Goal: Information Seeking & Learning: Learn about a topic

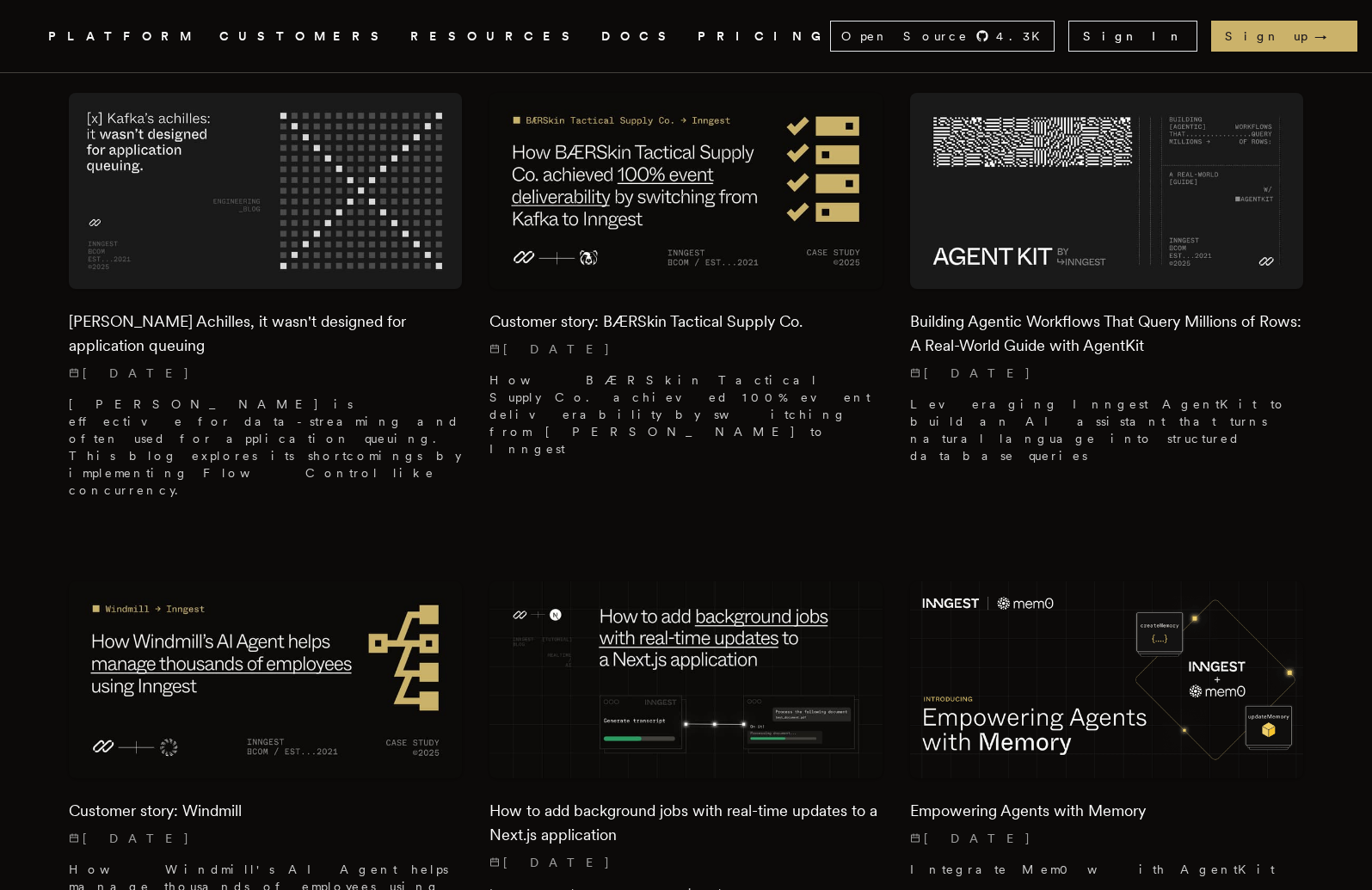
scroll to position [1665, 0]
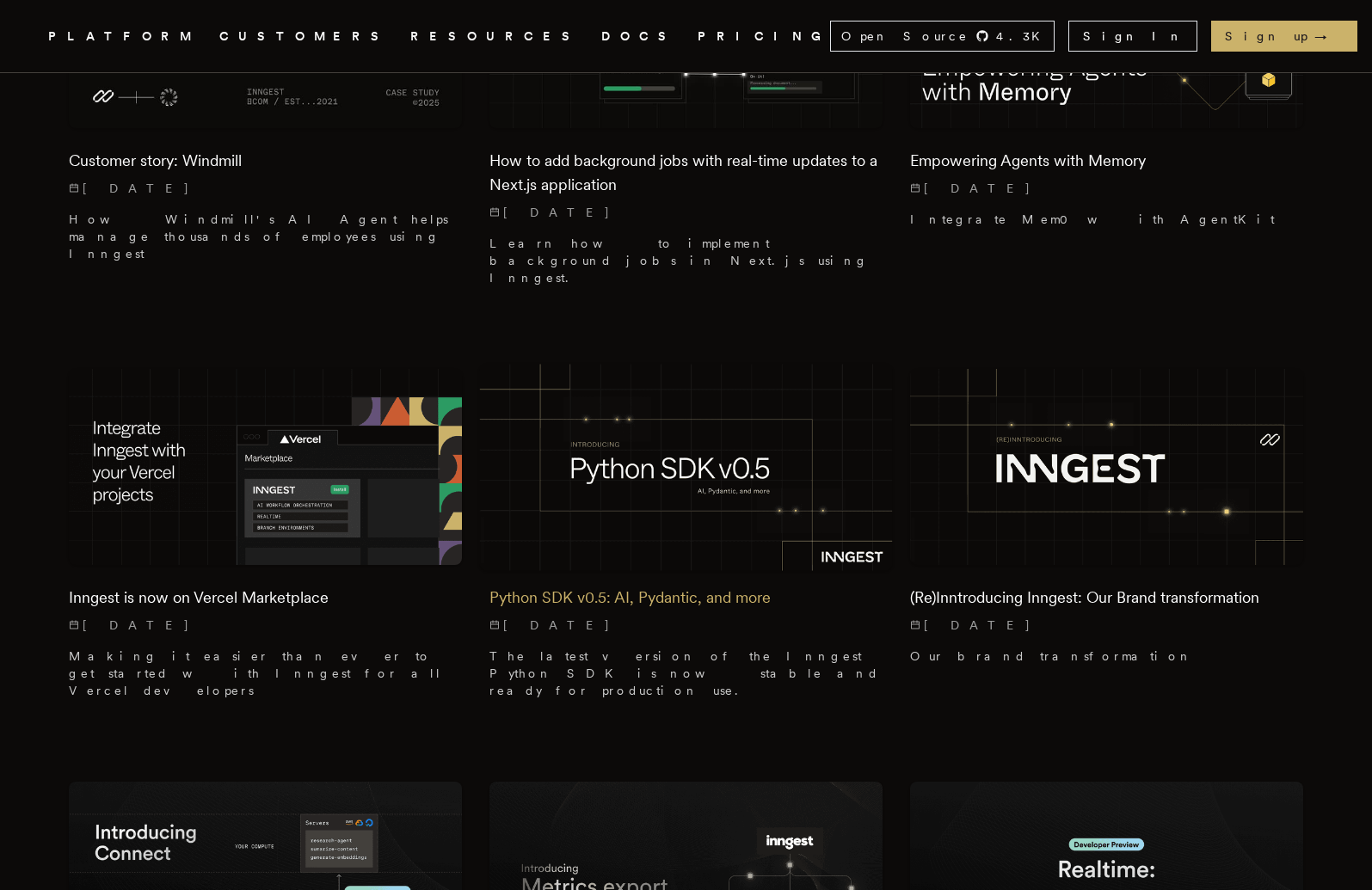
click at [615, 586] on h2 "Python SDK v0.5: AI, Pydantic, and more" at bounding box center [686, 597] width 393 height 24
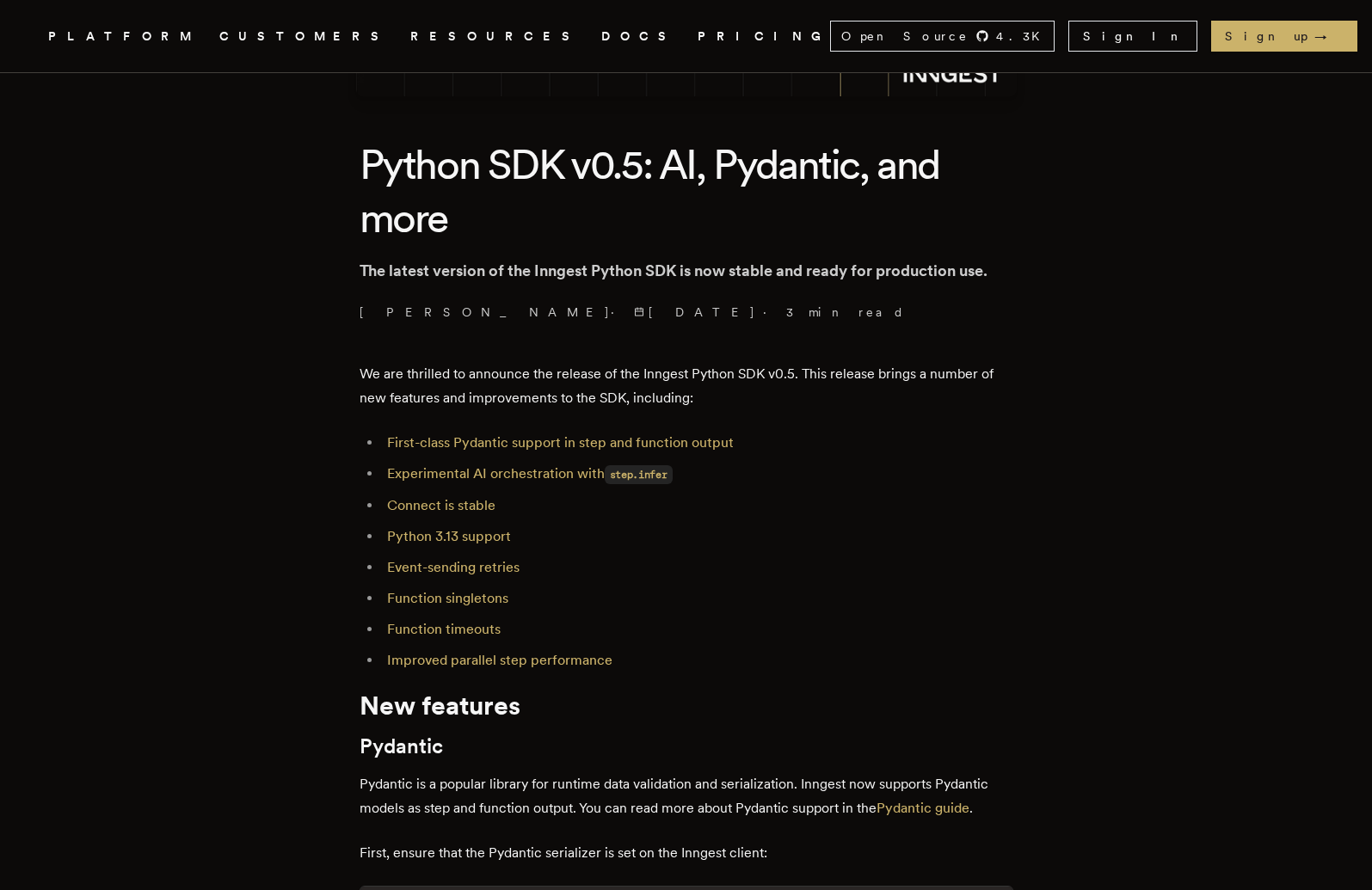
scroll to position [389, 0]
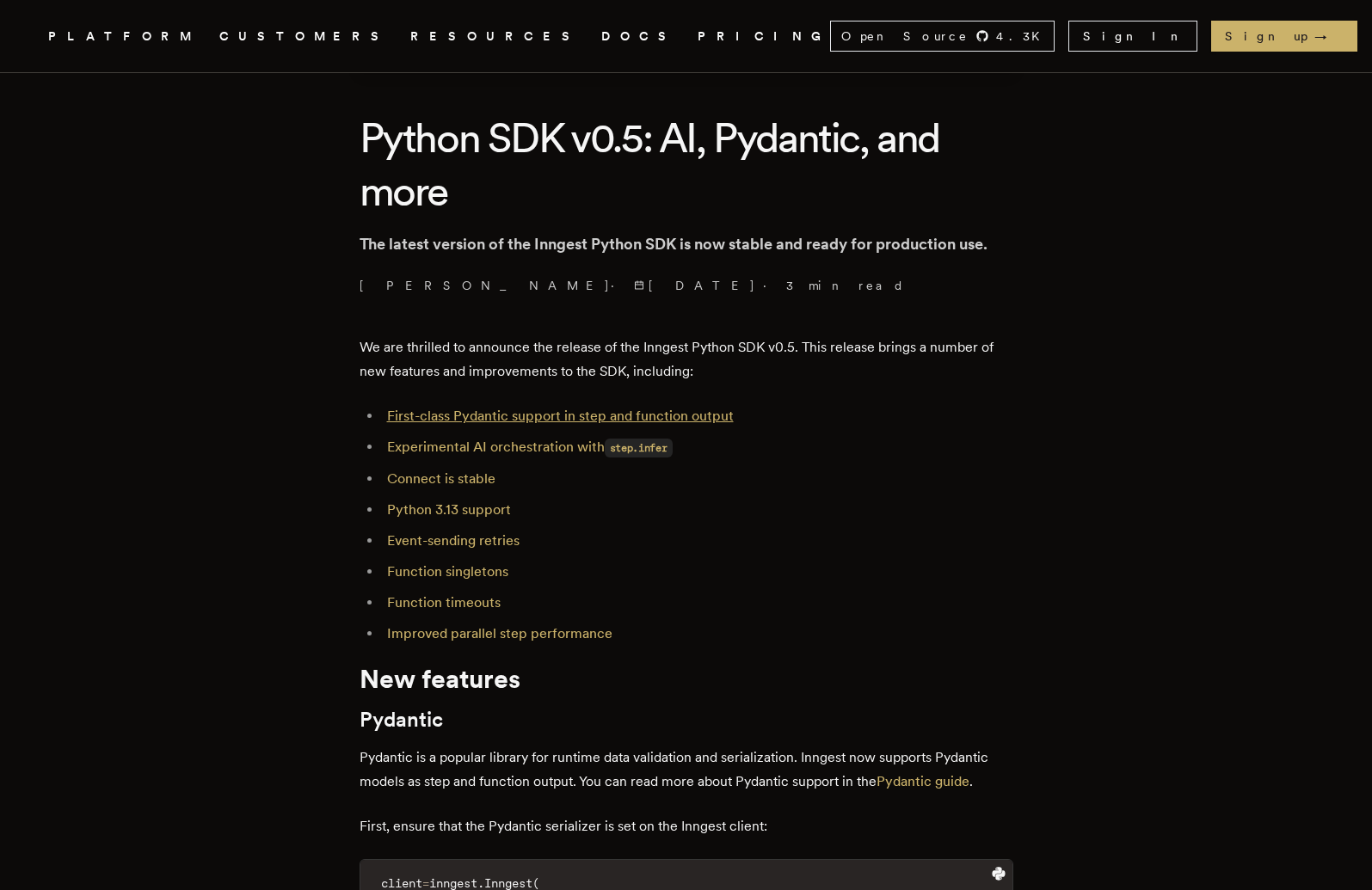
click at [525, 415] on link "First-class Pydantic support in step and function output" at bounding box center [560, 415] width 347 height 16
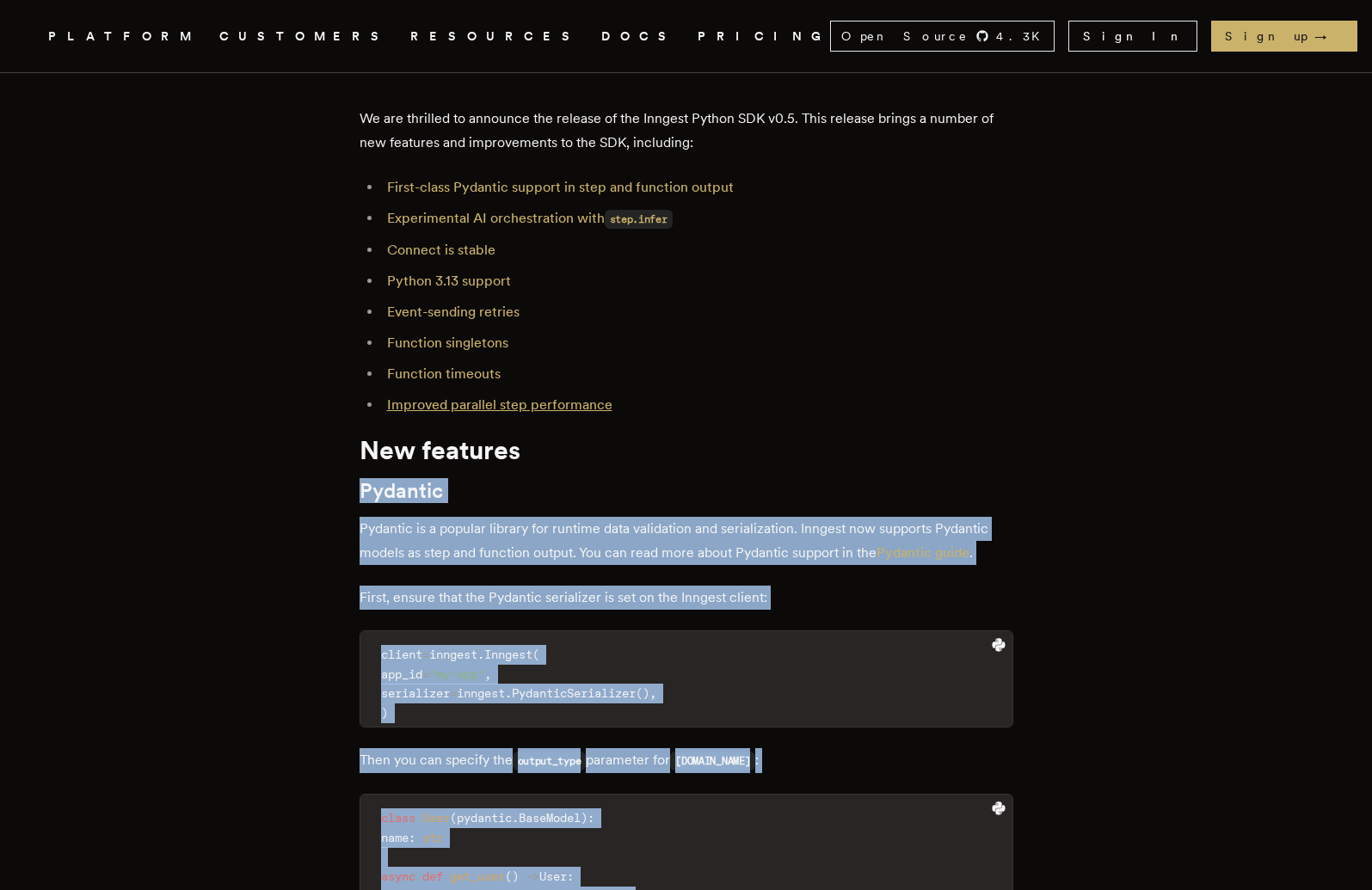
scroll to position [577, 0]
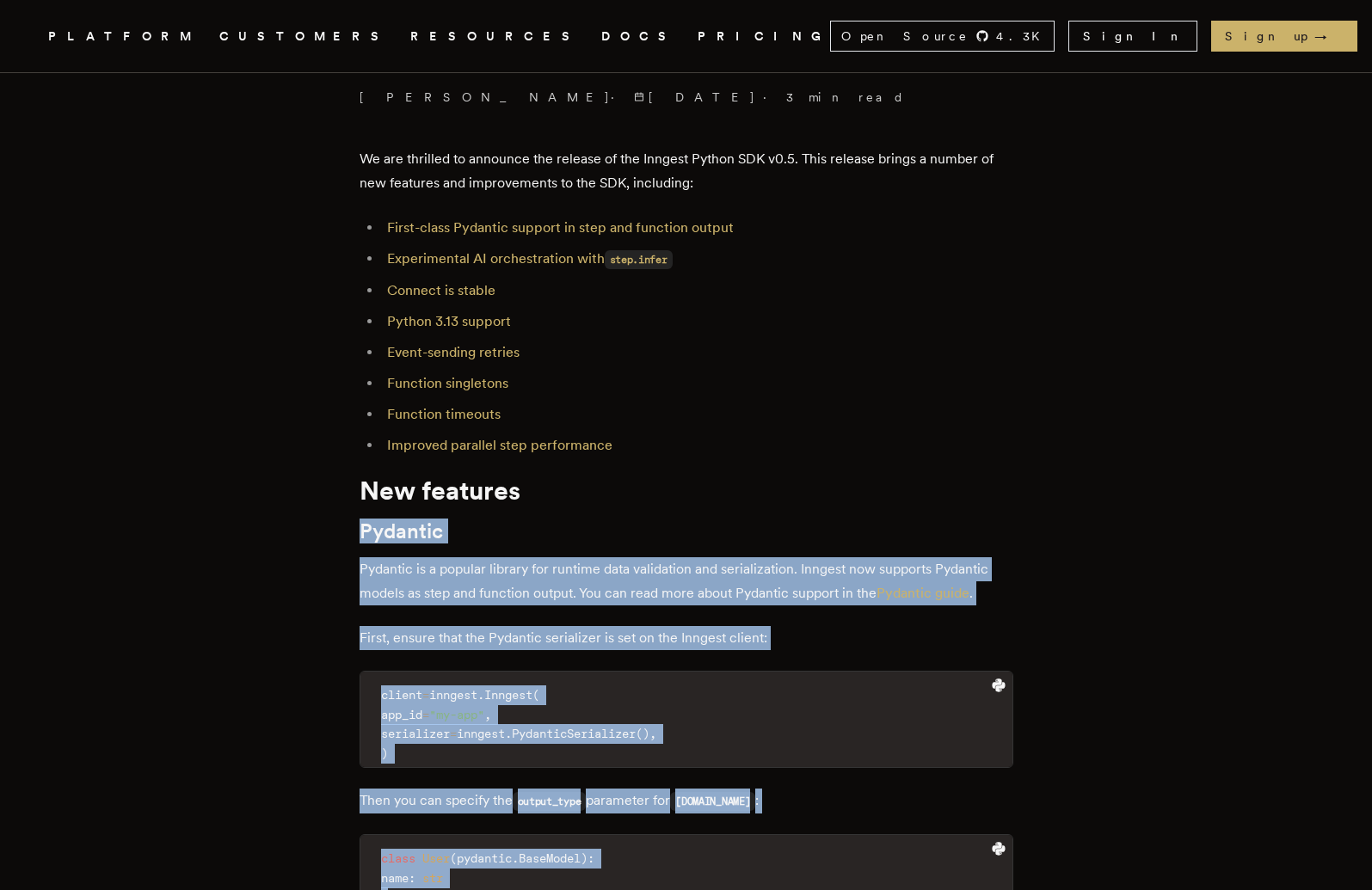
drag, startPoint x: 649, startPoint y: 786, endPoint x: 364, endPoint y: 522, distance: 388.5
copy div "Pydantic Pydantic is a popular library for runtime data validation and serializ…"
click at [541, 602] on p "Pydantic is a popular library for runtime data validation and serialization. In…" at bounding box center [686, 581] width 654 height 49
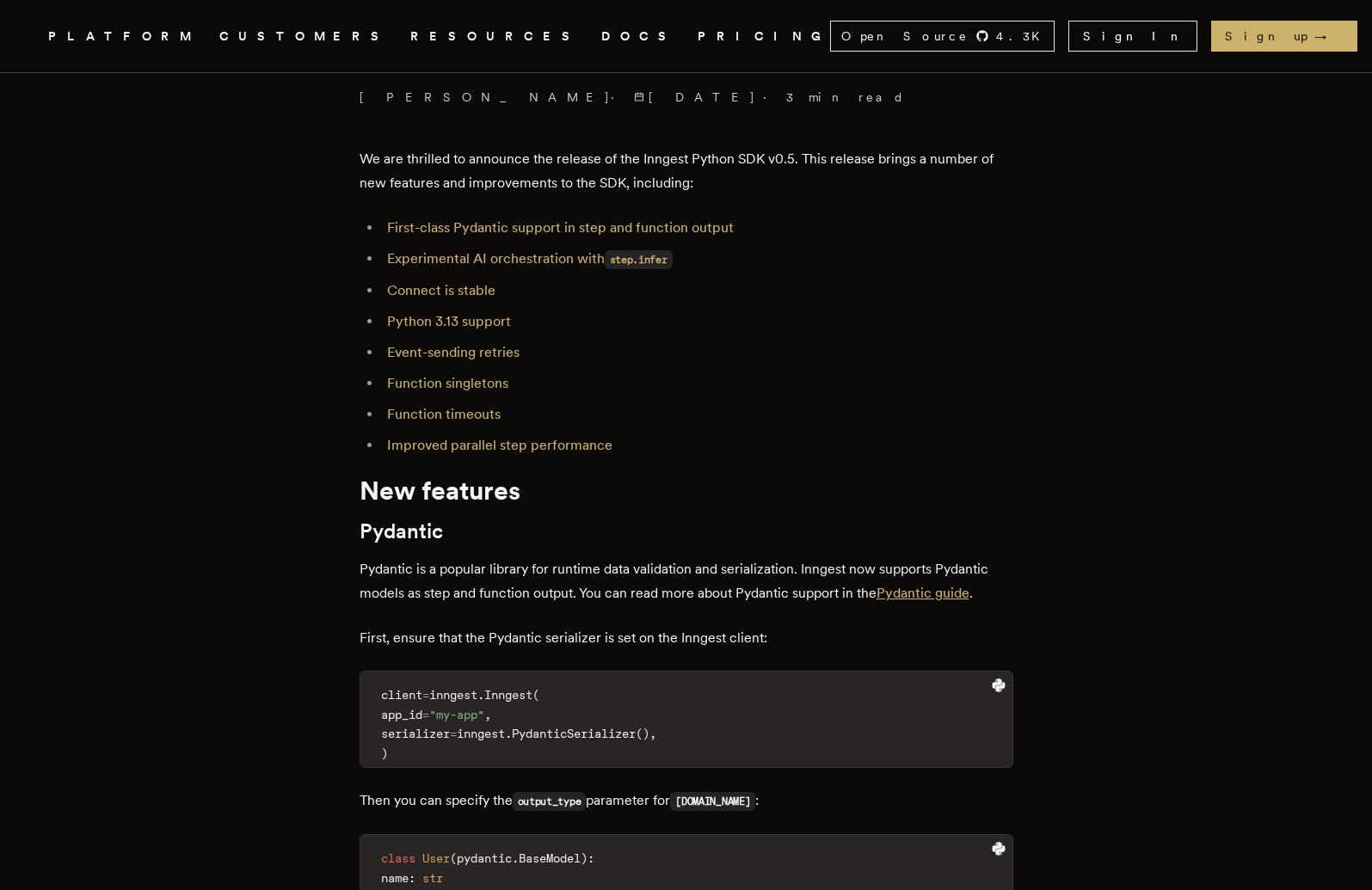
click at [929, 595] on link "Pydantic guide" at bounding box center [922, 593] width 92 height 16
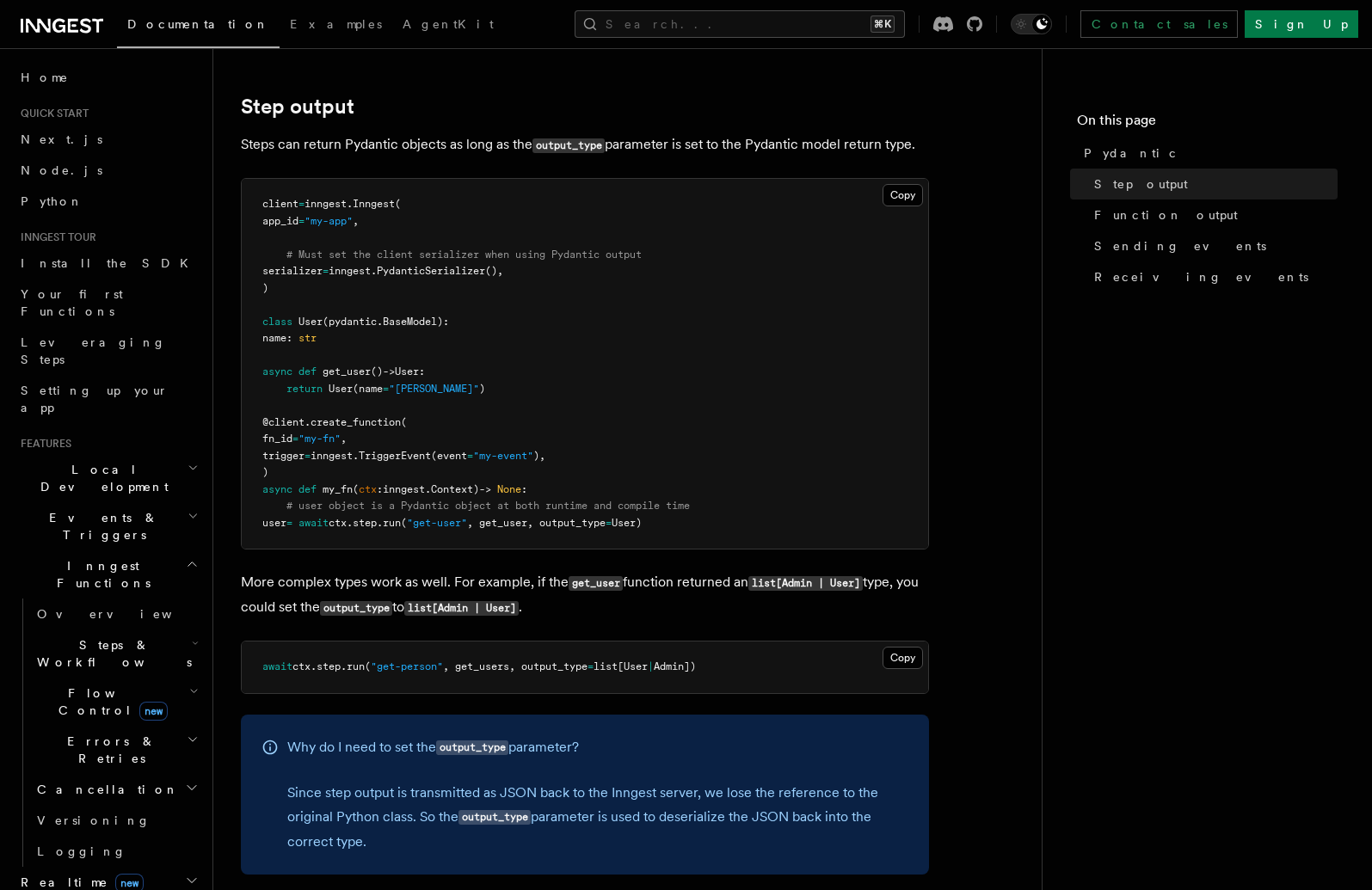
scroll to position [140, 0]
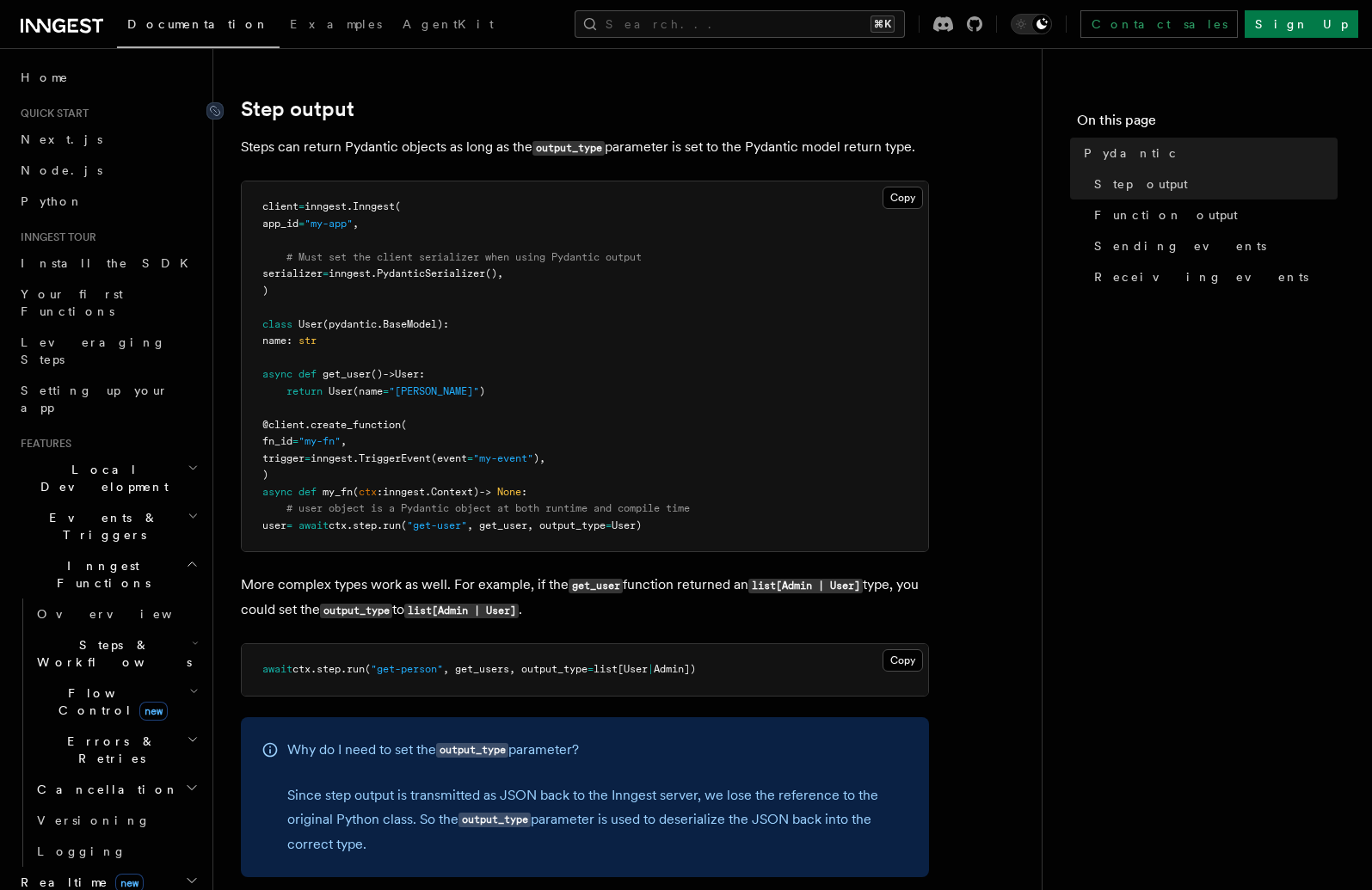
drag, startPoint x: 376, startPoint y: 723, endPoint x: 240, endPoint y: 101, distance: 636.7
click at [474, 364] on pre "client = inngest . Inngest ( app_id = "my-app" , # Must set the client serializ…" at bounding box center [585, 366] width 686 height 370
